Goal: Task Accomplishment & Management: Use online tool/utility

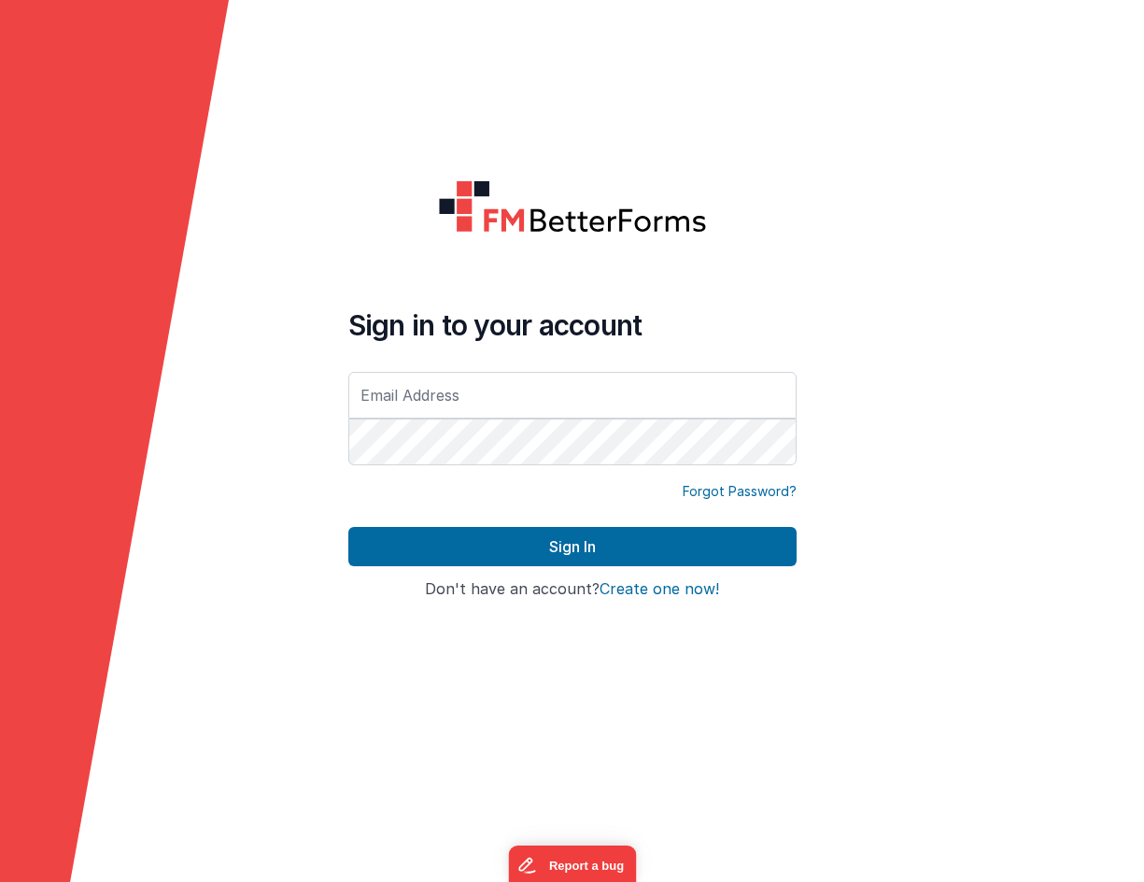
click at [0, 881] on com-1password-button at bounding box center [0, 882] width 0 height 0
type input "[PERSON_NAME][EMAIL_ADDRESS][DOMAIN_NAME]"
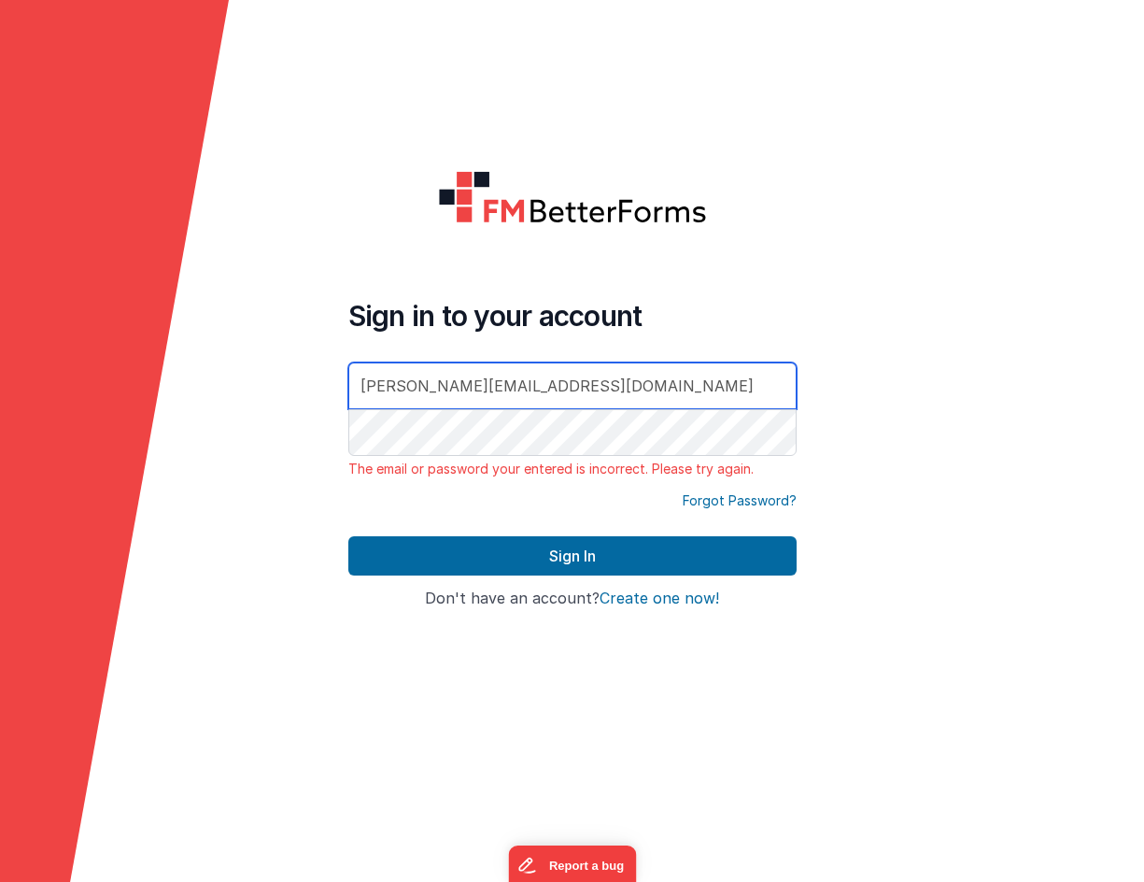
click at [603, 403] on input "[PERSON_NAME][EMAIL_ADDRESS][DOMAIN_NAME]" at bounding box center [572, 385] width 448 height 47
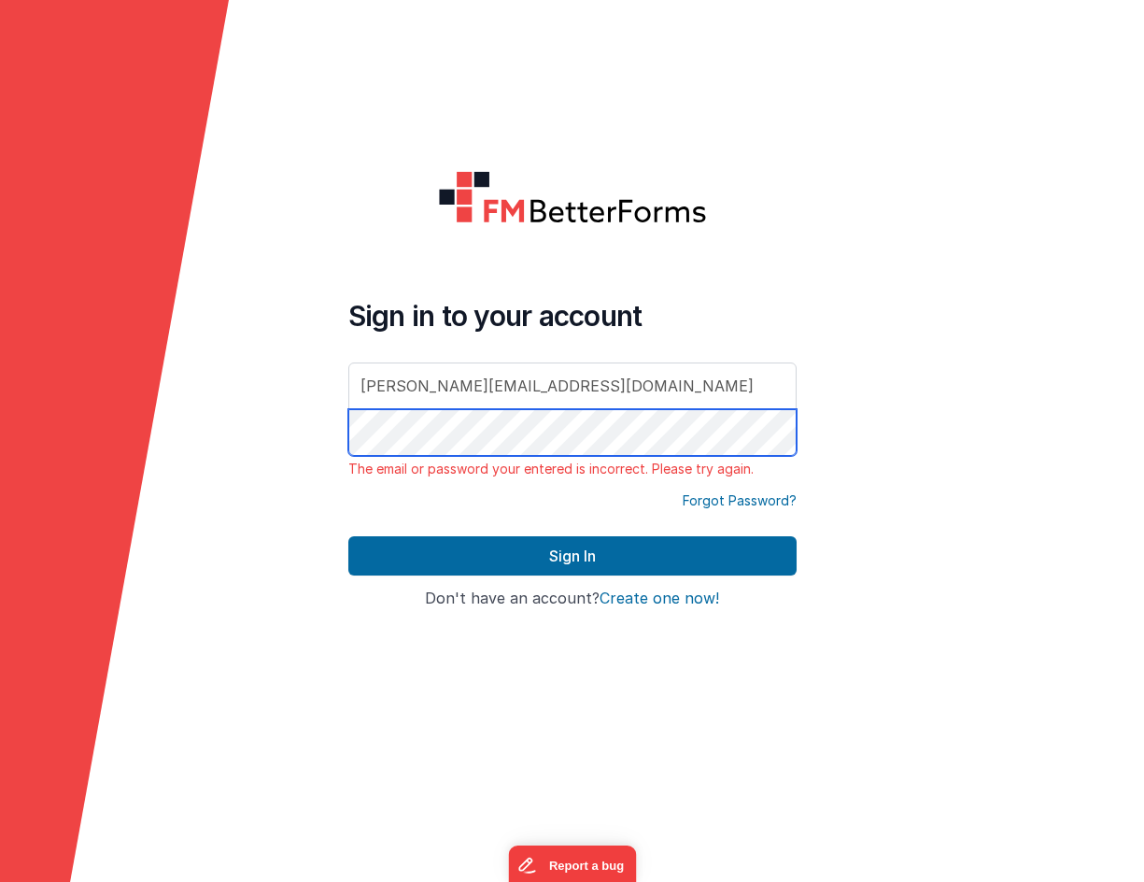
click at [505, 379] on div "[PERSON_NAME][EMAIL_ADDRESS][DOMAIN_NAME]" at bounding box center [572, 410] width 448 height 97
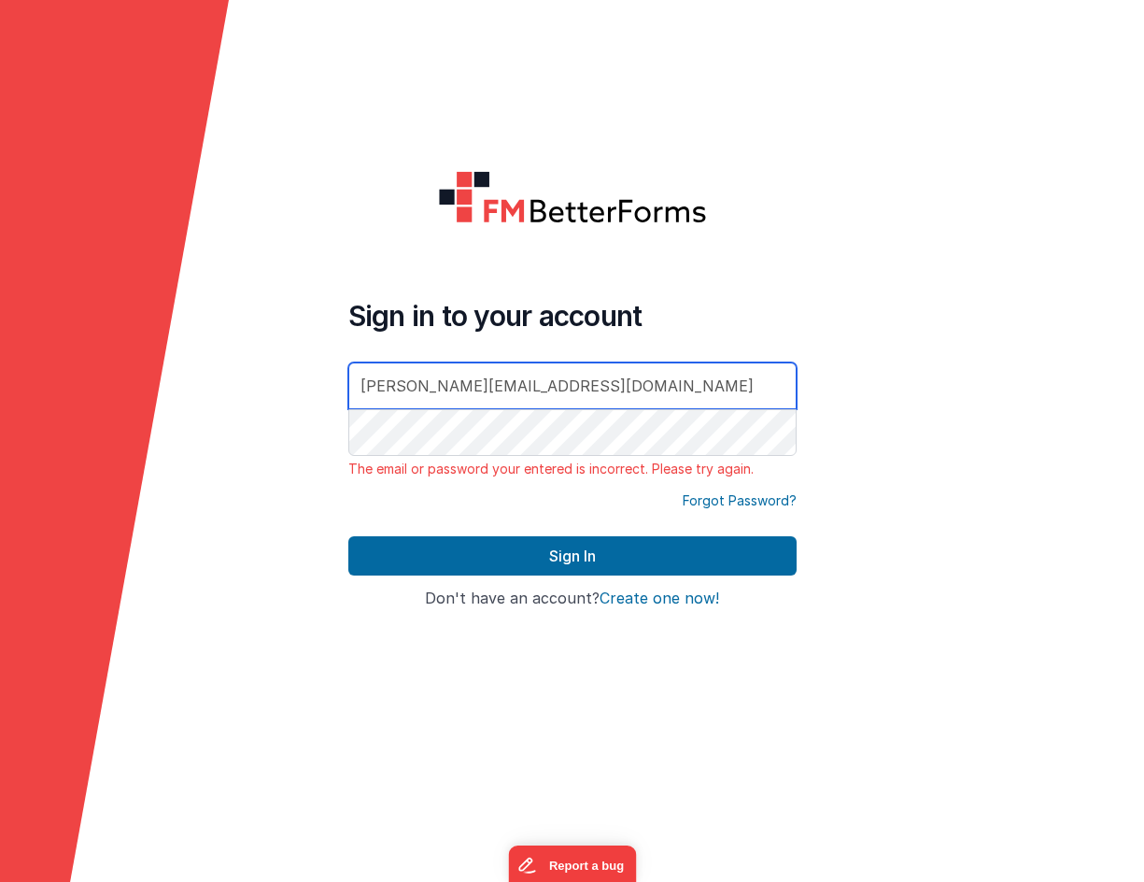
drag, startPoint x: 579, startPoint y: 385, endPoint x: 509, endPoint y: 329, distance: 89.7
click at [509, 329] on div "Sign in to your account [PERSON_NAME][EMAIL_ADDRESS][DOMAIN_NAME] The email or …" at bounding box center [572, 388] width 448 height 179
type input "[PERSON_NAME][EMAIL_ADDRESS][DOMAIN_NAME]"
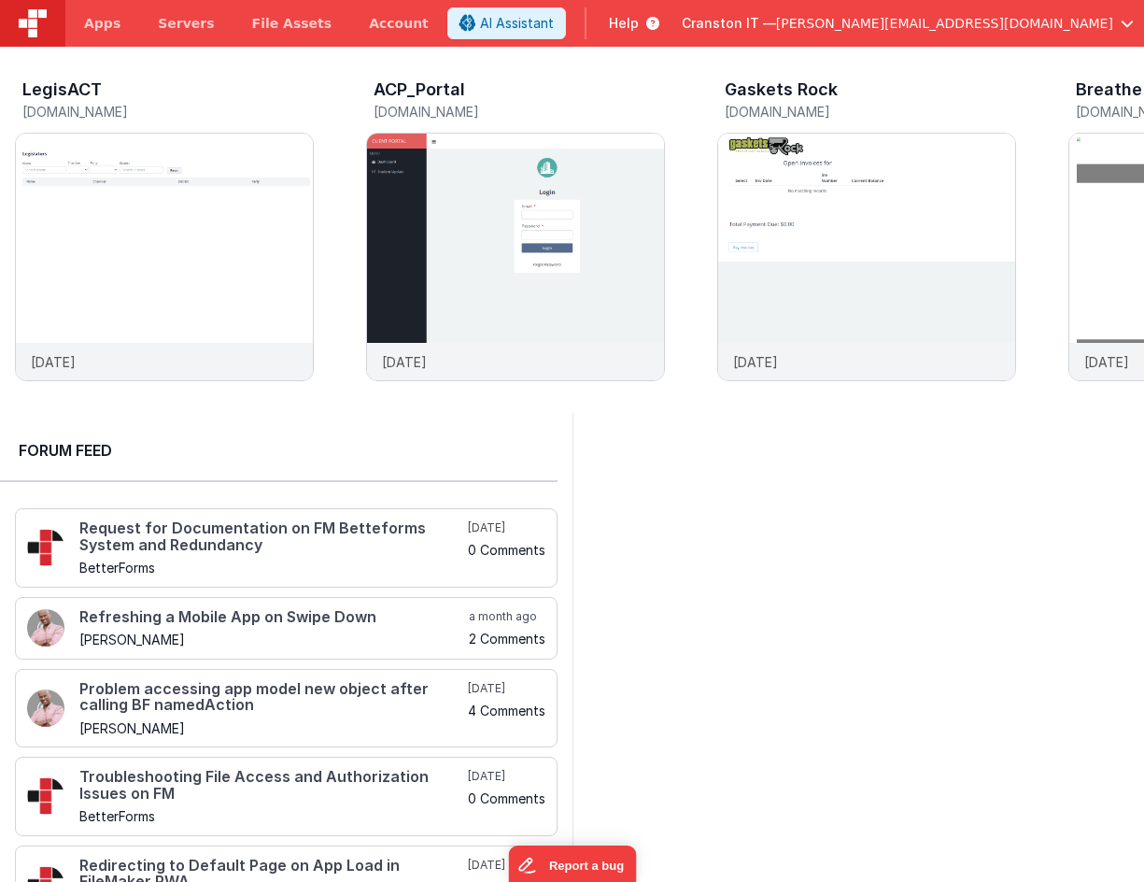
click at [697, 573] on div at bounding box center [858, 676] width 572 height 526
click at [719, 554] on div at bounding box center [858, 676] width 572 height 526
click at [173, 318] on img at bounding box center [164, 282] width 297 height 297
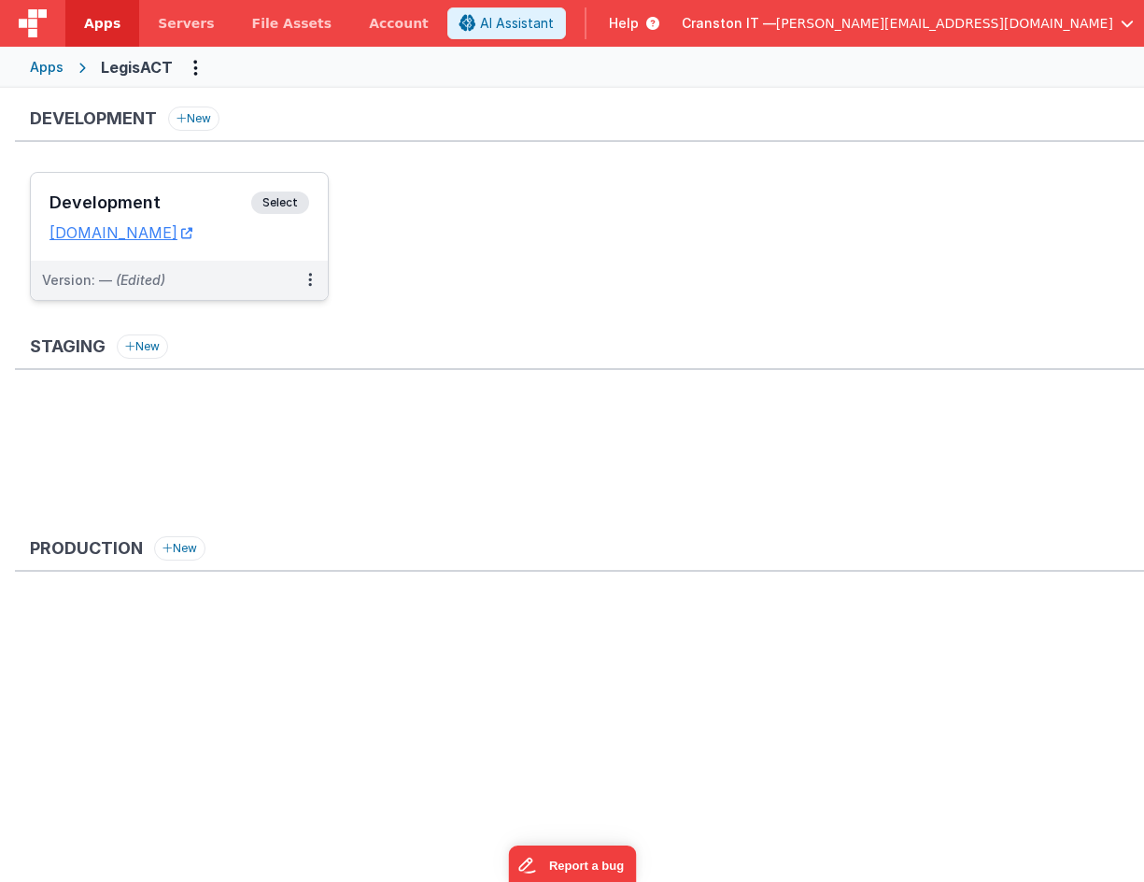
click at [277, 205] on span "Select" at bounding box center [280, 202] width 58 height 22
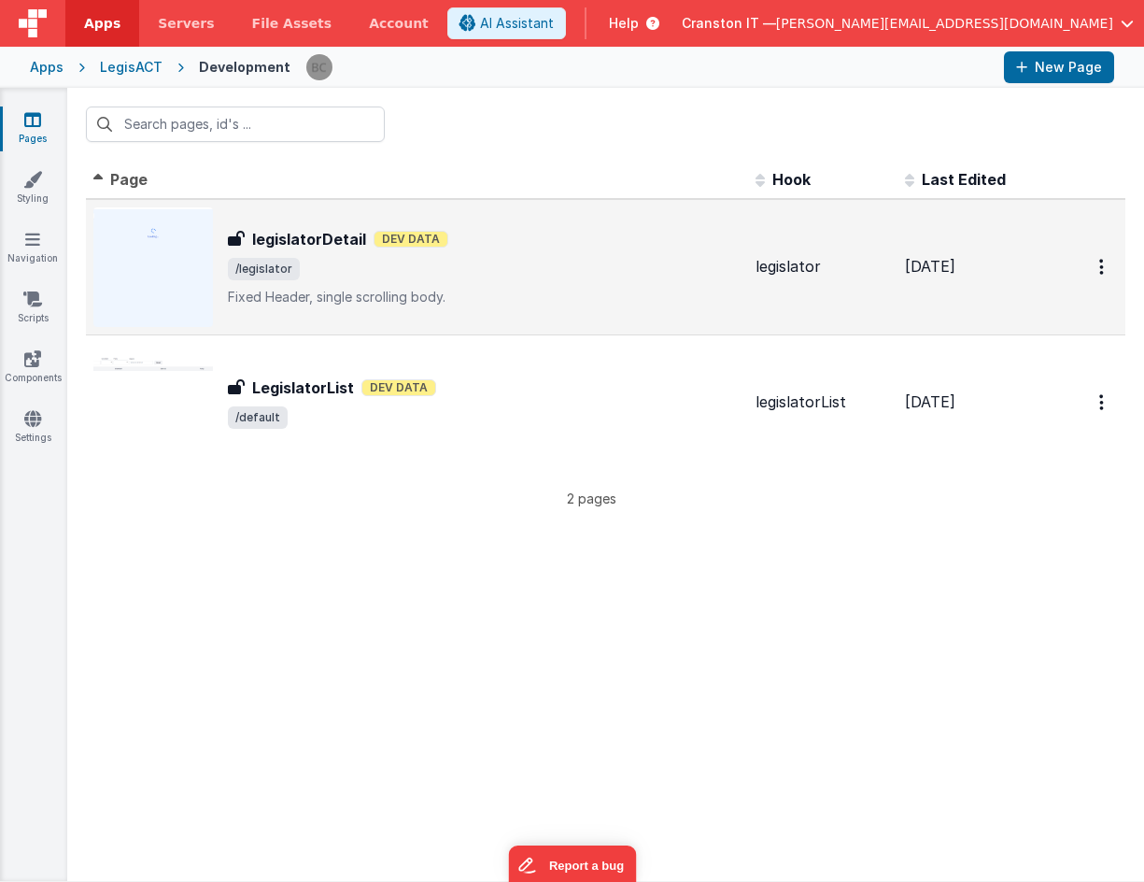
click at [424, 271] on span "/legislator" at bounding box center [484, 269] width 513 height 22
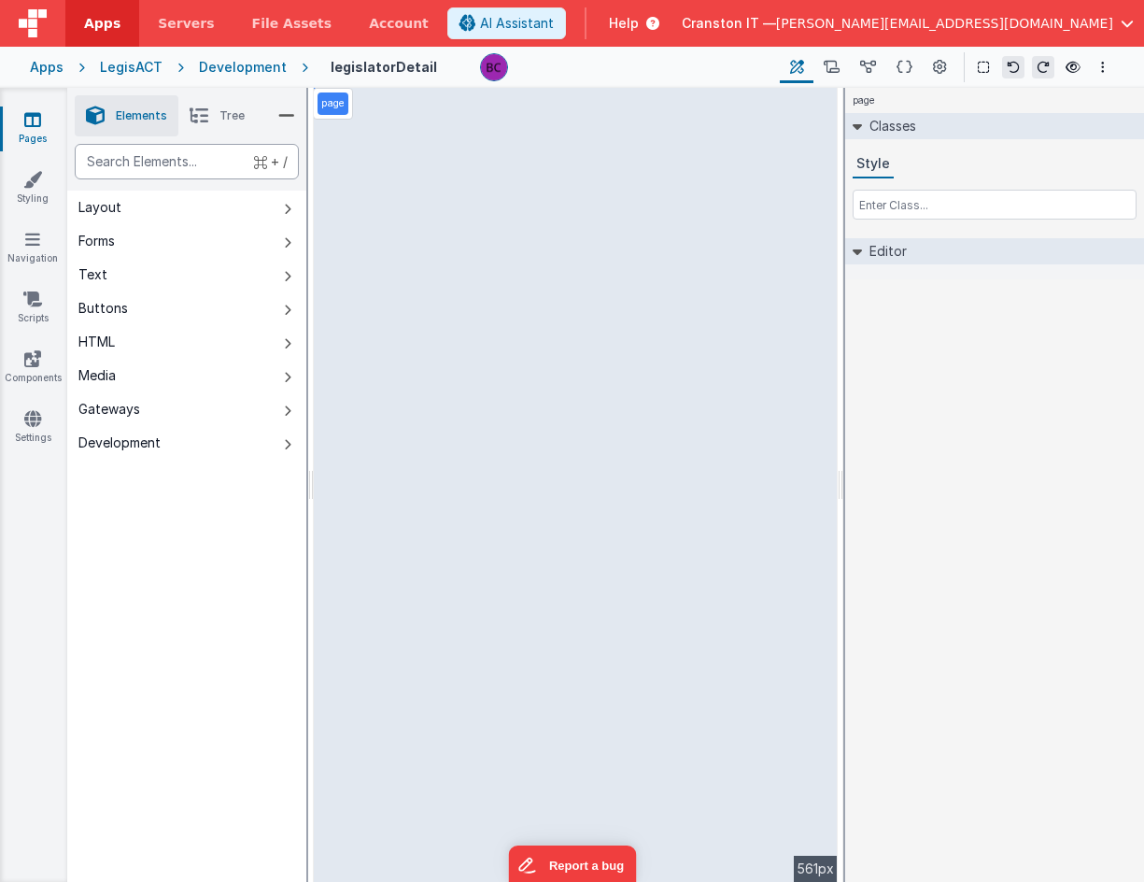
click at [183, 149] on div "text" at bounding box center [187, 161] width 224 height 35
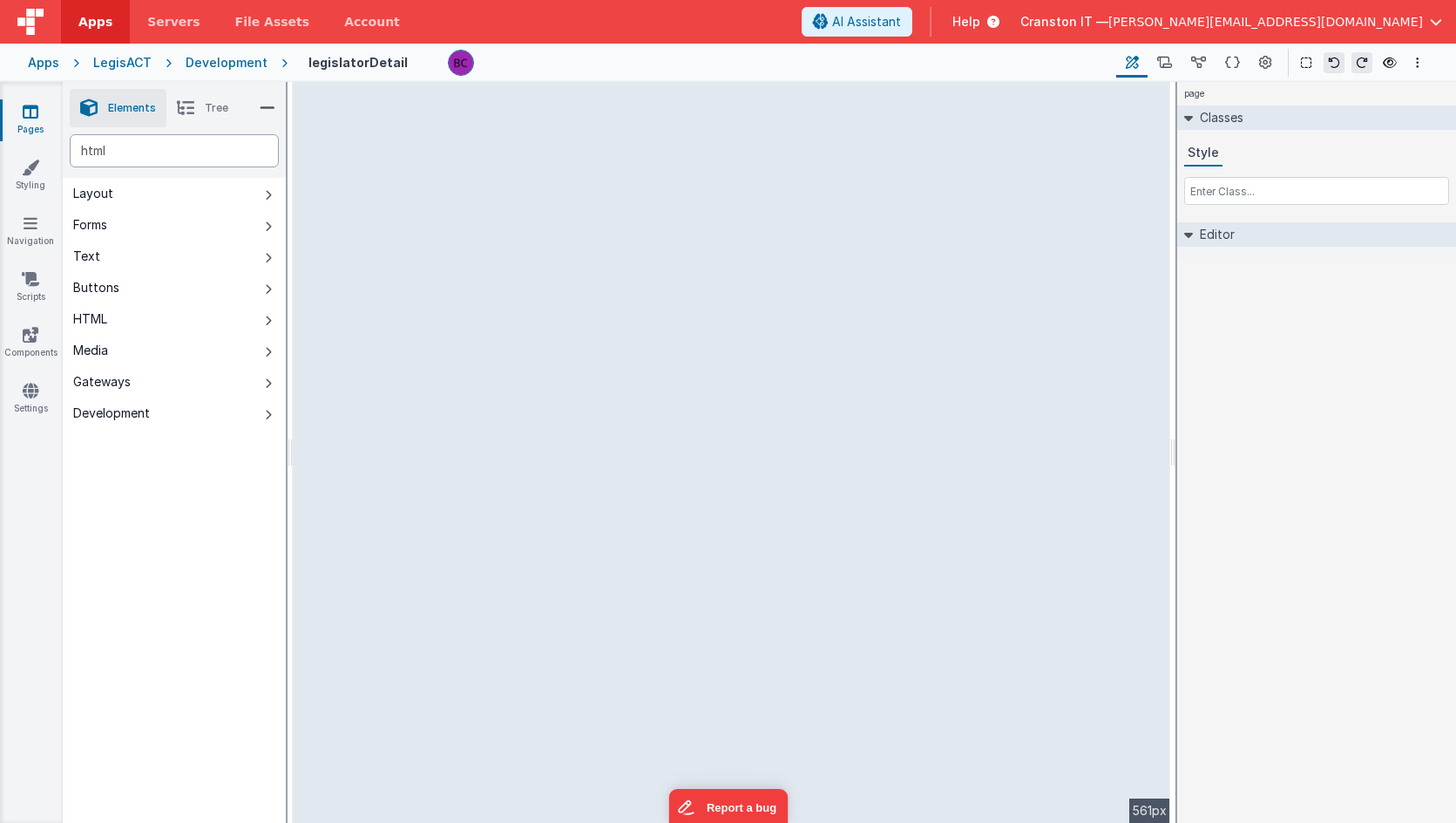
type div "html"
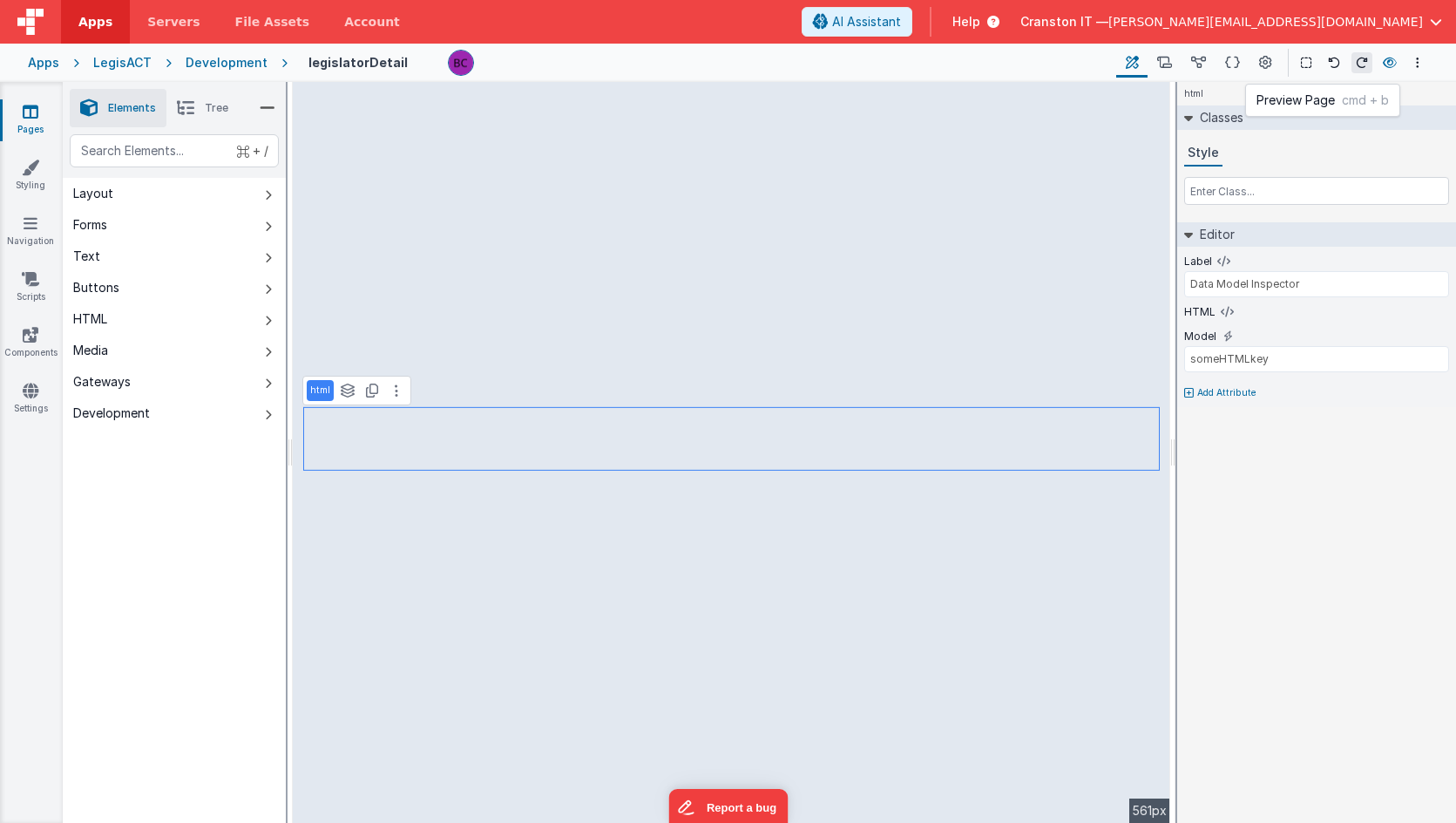
click at [1066, 63] on icon at bounding box center [1389, 63] width 14 height 12
click at [26, 239] on link "Navigation" at bounding box center [30, 231] width 62 height 35
